Goal: Check status: Check status

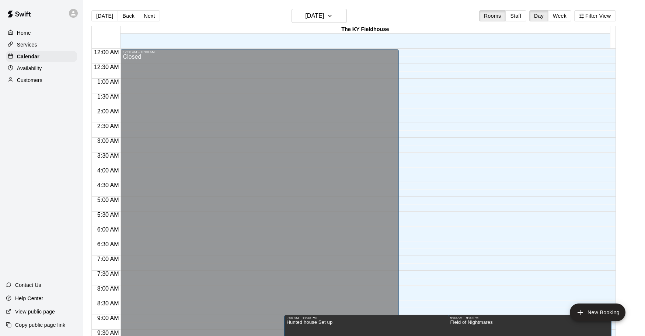
scroll to position [251, 0]
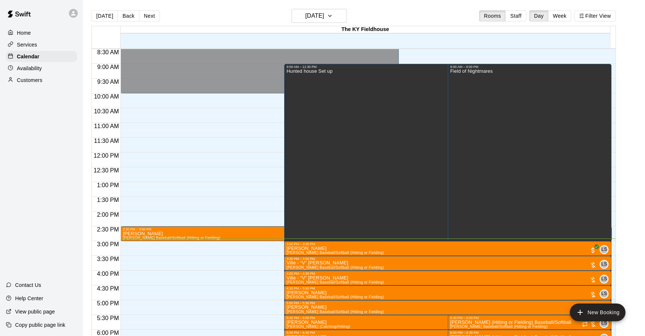
click at [317, 8] on main "[DATE] Back [DATE][DATE] Rooms Staff Day Week Filter View [GEOGRAPHIC_DATA] 12 …" at bounding box center [364, 173] width 562 height 347
click at [318, 19] on h6 "[DATE]" at bounding box center [314, 16] width 19 height 10
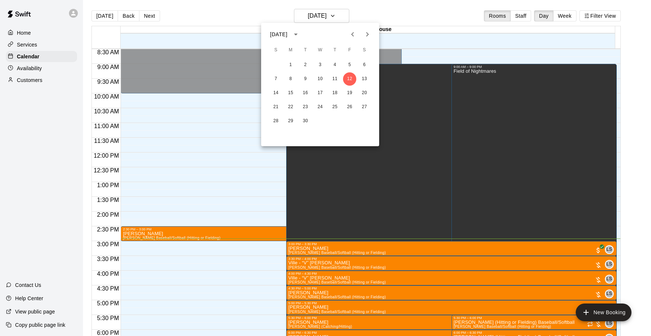
click at [526, 15] on div at bounding box center [325, 168] width 651 height 336
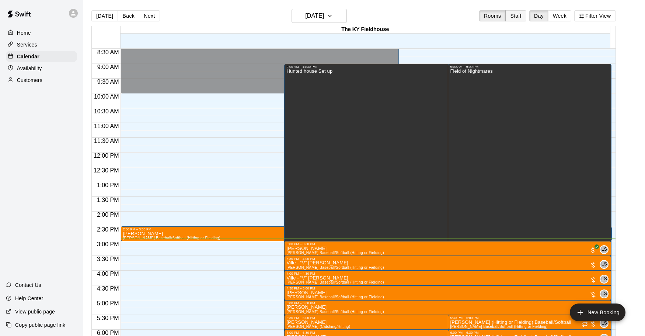
click at [525, 17] on button "Staff" at bounding box center [516, 15] width 21 height 11
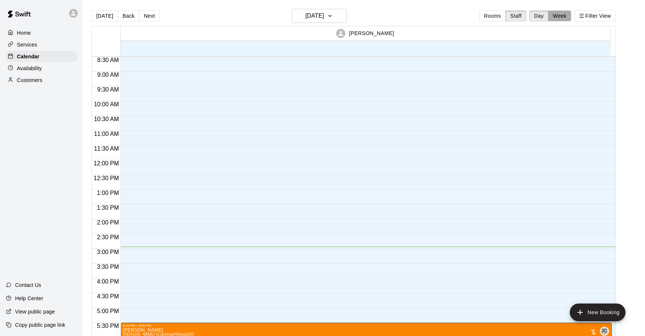
click at [561, 17] on button "Week" at bounding box center [559, 15] width 23 height 11
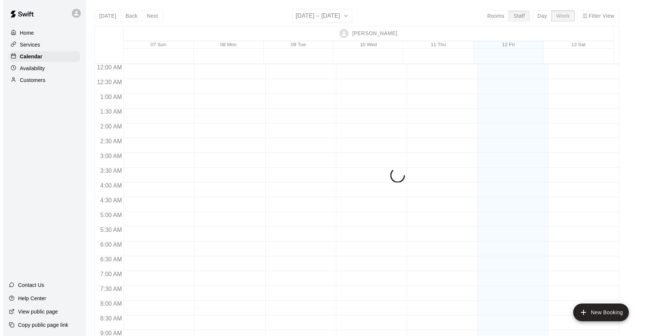
scroll to position [429, 0]
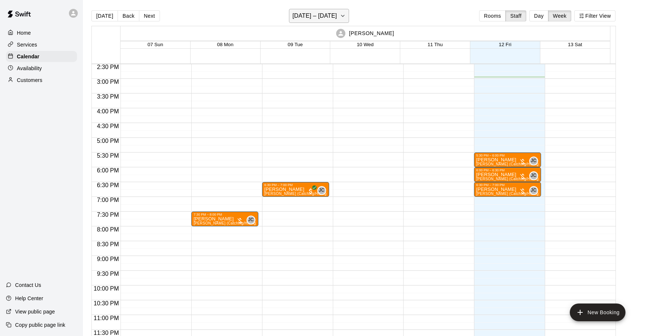
click at [346, 21] on button "[DATE] – [DATE]" at bounding box center [319, 16] width 60 height 14
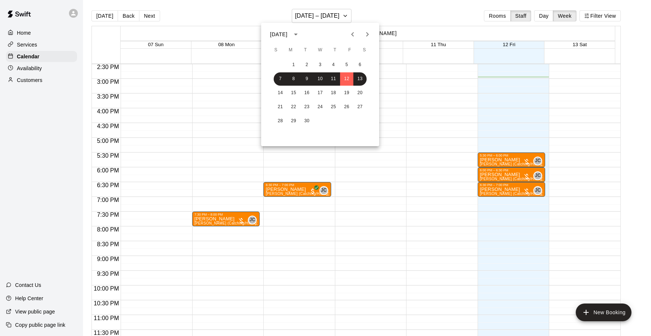
click at [368, 35] on icon "Next month" at bounding box center [367, 34] width 3 height 4
click at [367, 31] on icon "Next month" at bounding box center [367, 34] width 9 height 9
click at [319, 86] on div "1 2 3 4 5 6 7 8 9 10 11 12 13 14 15 16 17 18 19 20 21 22 23 24 25 26 27 28 29 30" at bounding box center [320, 100] width 118 height 85
click at [321, 93] on button "12" at bounding box center [320, 92] width 13 height 13
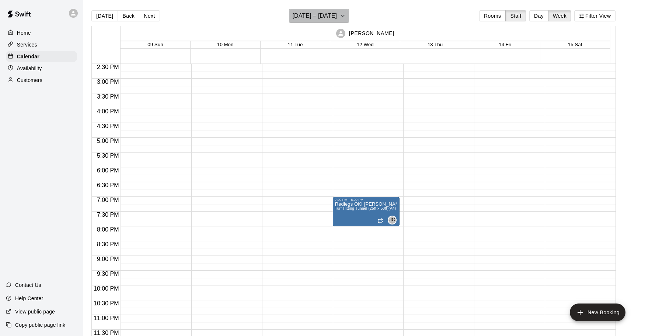
click at [323, 10] on button "[DATE] – [DATE]" at bounding box center [319, 16] width 60 height 14
